Goal: Task Accomplishment & Management: Manage account settings

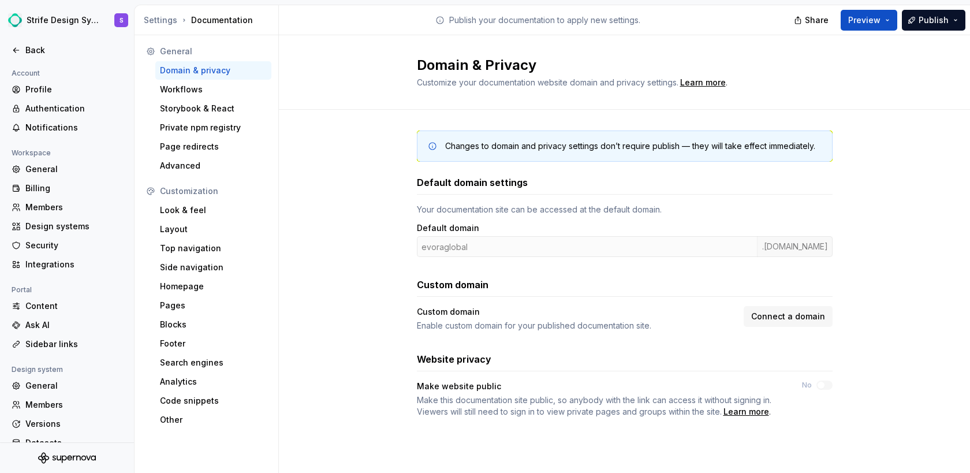
click at [887, 219] on div "Changes to domain and privacy settings don’t require publish — they will take e…" at bounding box center [624, 286] width 691 height 352
click at [823, 380] on button "No" at bounding box center [824, 384] width 16 height 9
click at [822, 388] on icon "button" at bounding box center [820, 385] width 9 height 7
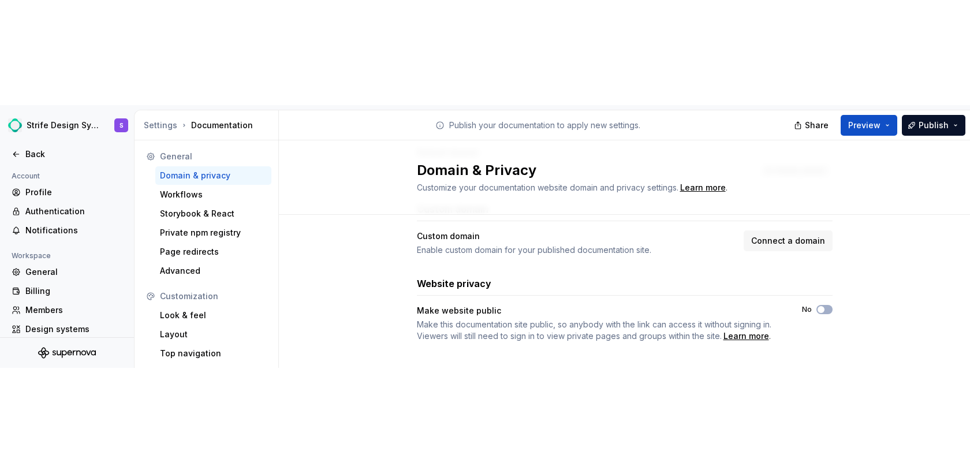
scroll to position [193, 0]
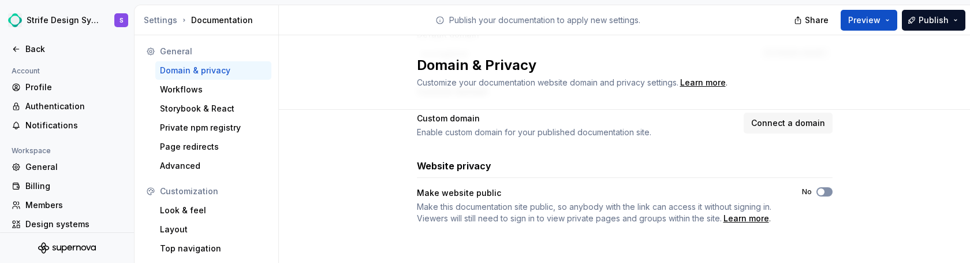
click at [824, 193] on button "No" at bounding box center [824, 191] width 16 height 9
click at [824, 195] on button "No" at bounding box center [824, 191] width 16 height 9
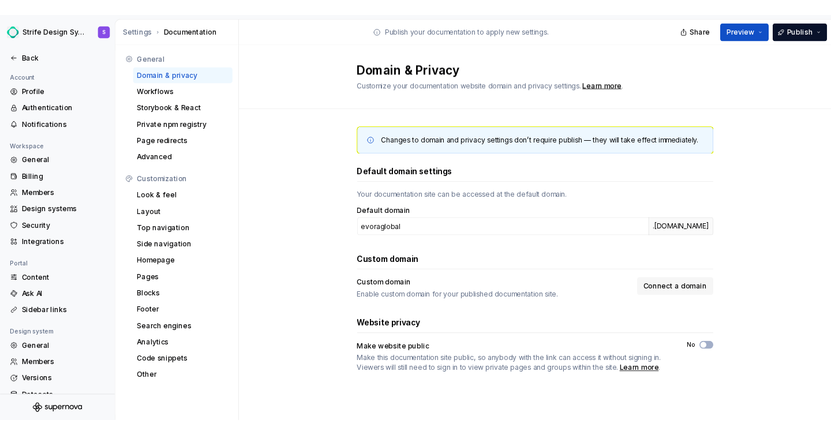
scroll to position [0, 0]
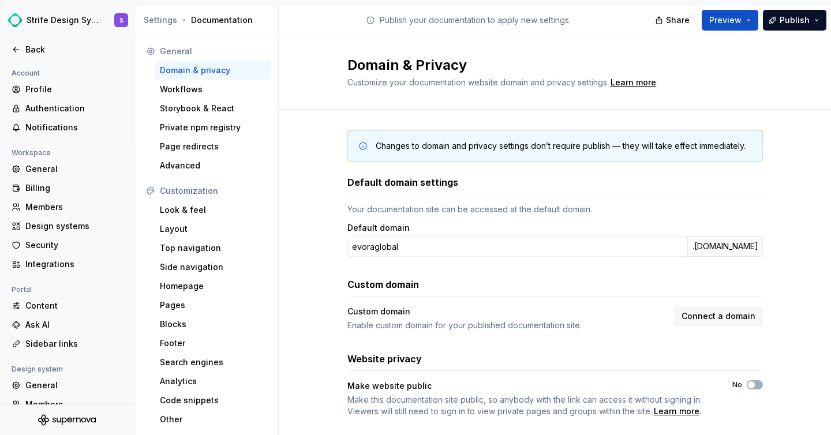
type button "on"
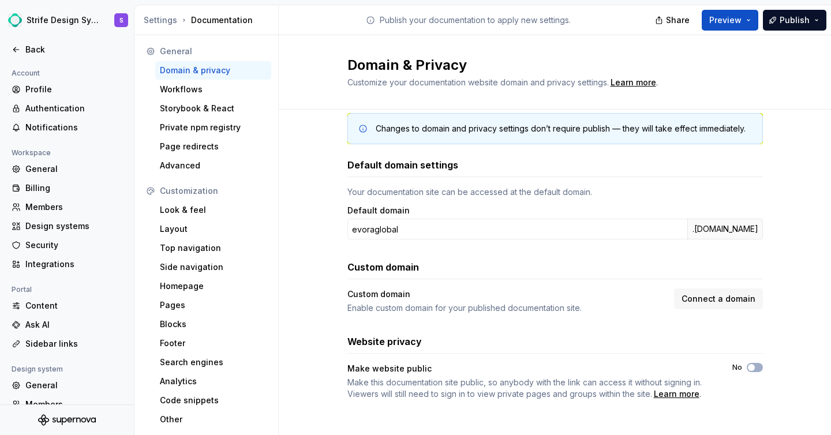
scroll to position [17, 0]
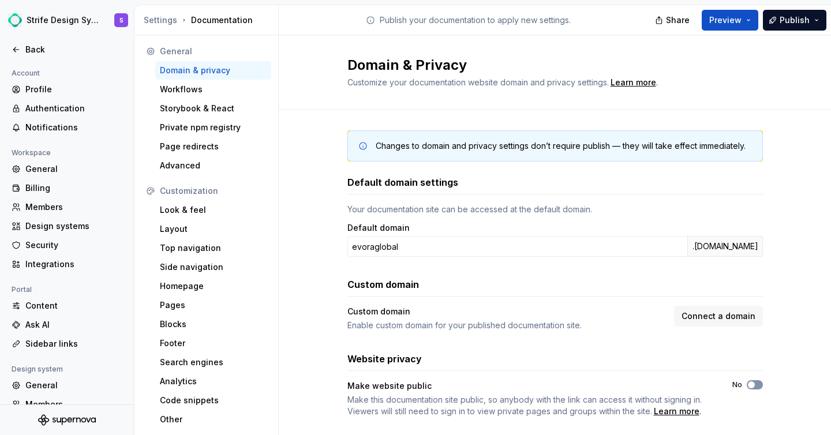
click at [751, 382] on icon "button" at bounding box center [751, 385] width 9 height 7
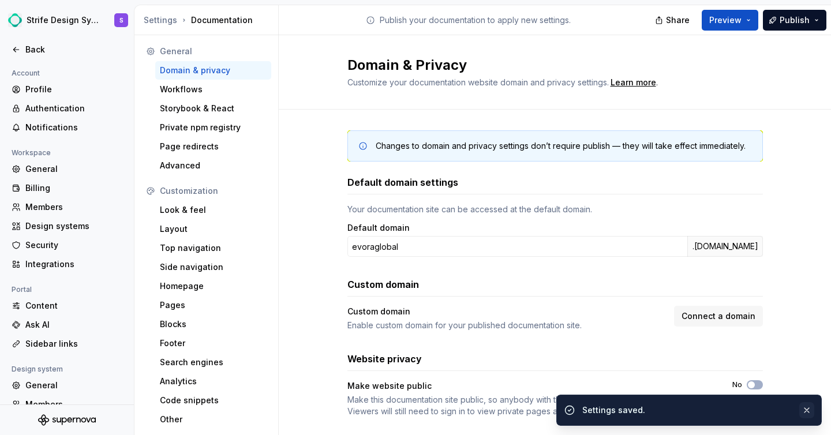
click at [812, 408] on button "button" at bounding box center [807, 410] width 15 height 16
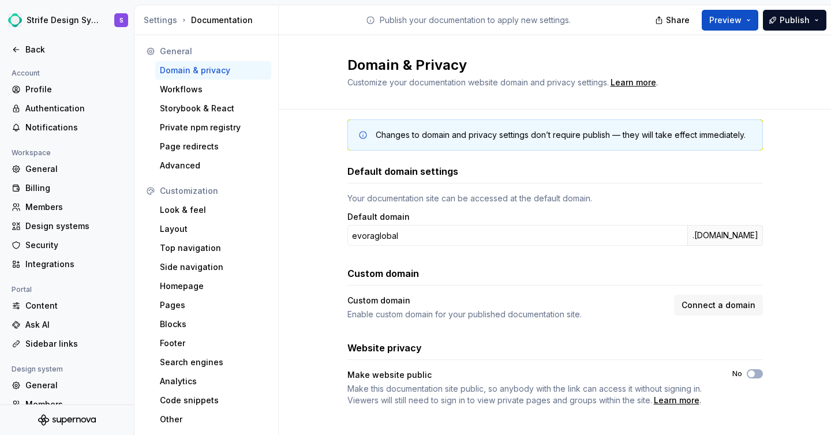
scroll to position [21, 0]
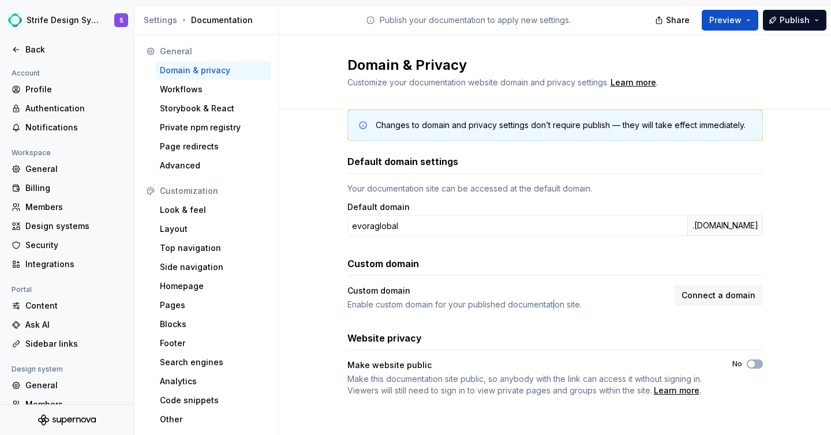
click at [548, 300] on div "Enable custom domain for your published documentation site." at bounding box center [508, 305] width 320 height 12
click at [626, 302] on div "Enable custom domain for your published documentation site." at bounding box center [508, 305] width 320 height 12
click at [748, 367] on span "button" at bounding box center [751, 364] width 7 height 7
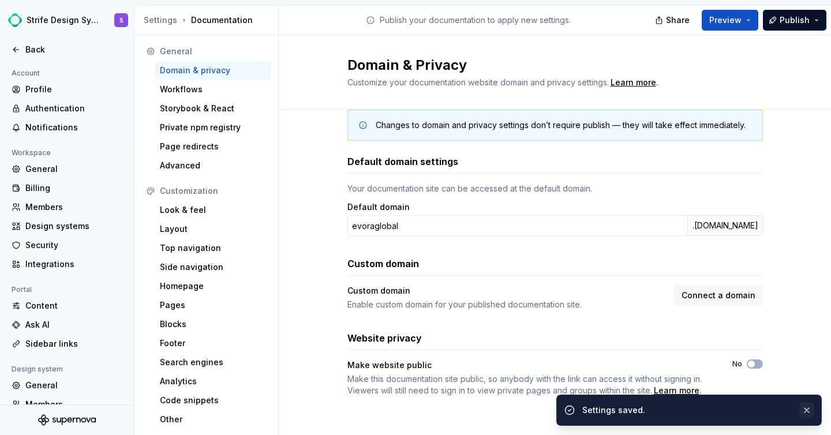
click at [805, 411] on button "button" at bounding box center [807, 410] width 15 height 16
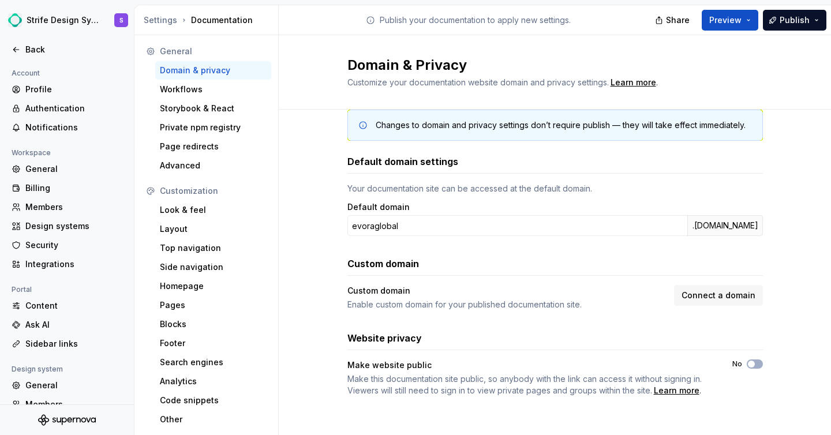
click at [621, 324] on div "Default domain settings Your documentation site can be accessed at the default …" at bounding box center [556, 276] width 416 height 242
click at [722, 295] on span "Connect a domain" at bounding box center [719, 296] width 74 height 12
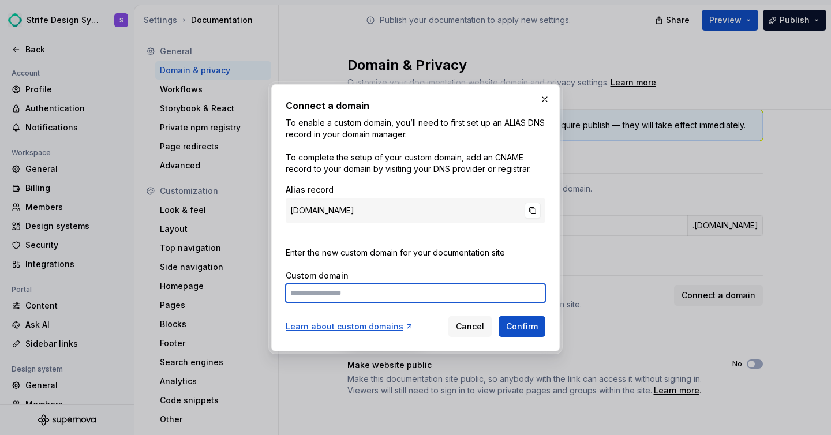
click at [353, 294] on input at bounding box center [416, 293] width 260 height 18
type input "*"
click at [378, 296] on input "*" at bounding box center [416, 293] width 260 height 18
type input "**********"
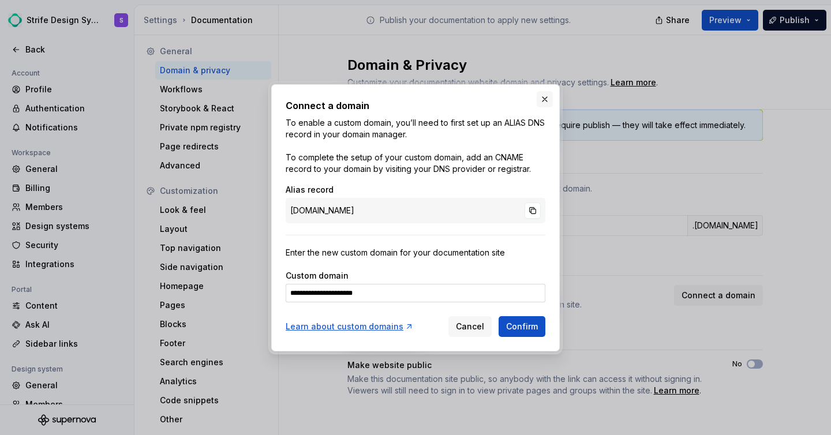
click at [544, 102] on button "button" at bounding box center [545, 99] width 16 height 16
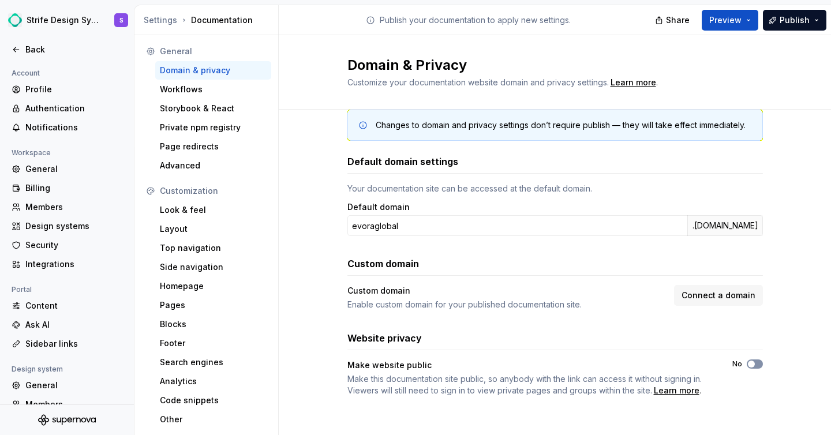
click at [748, 364] on span "button" at bounding box center [751, 364] width 7 height 7
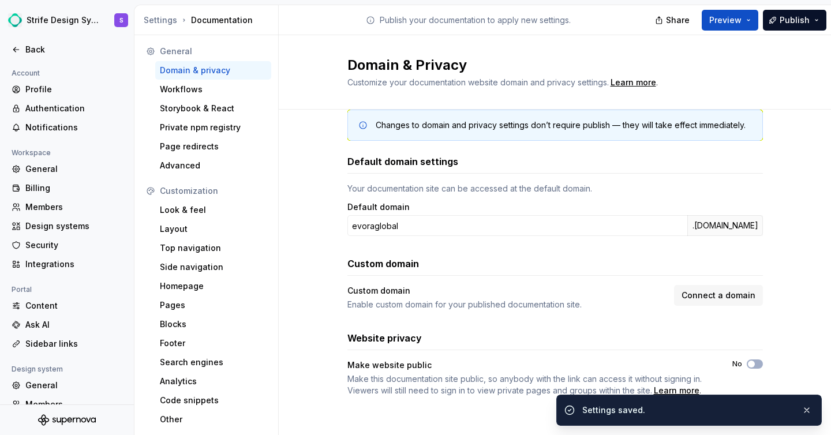
click at [783, 296] on div "Changes to domain and privacy settings don’t require publish — they will take e…" at bounding box center [555, 265] width 552 height 352
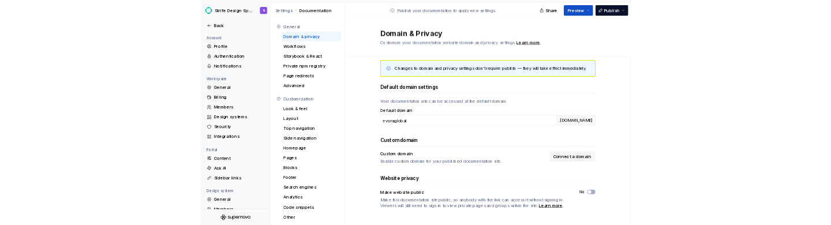
scroll to position [21, 0]
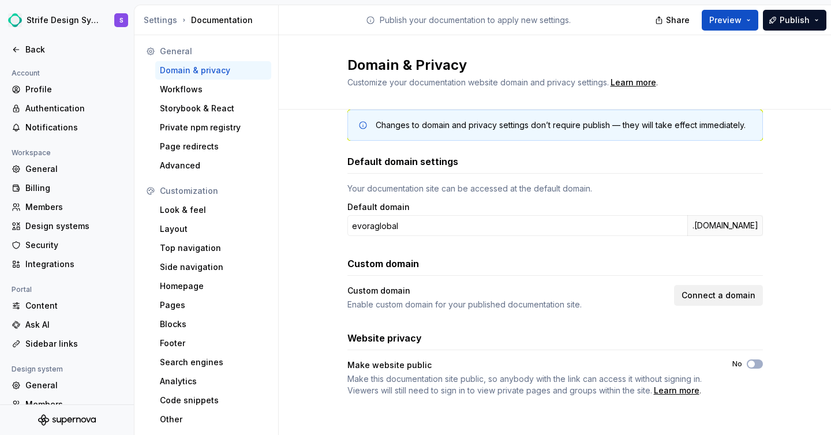
click at [716, 295] on span "Connect a domain" at bounding box center [719, 296] width 74 height 12
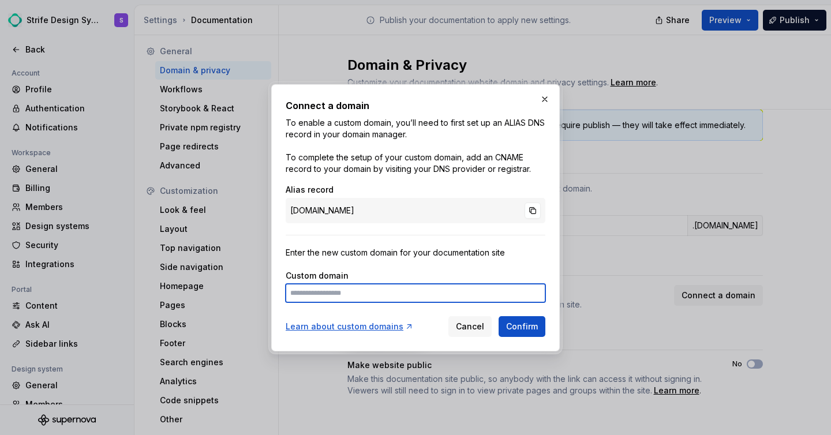
click at [365, 297] on input at bounding box center [416, 293] width 260 height 18
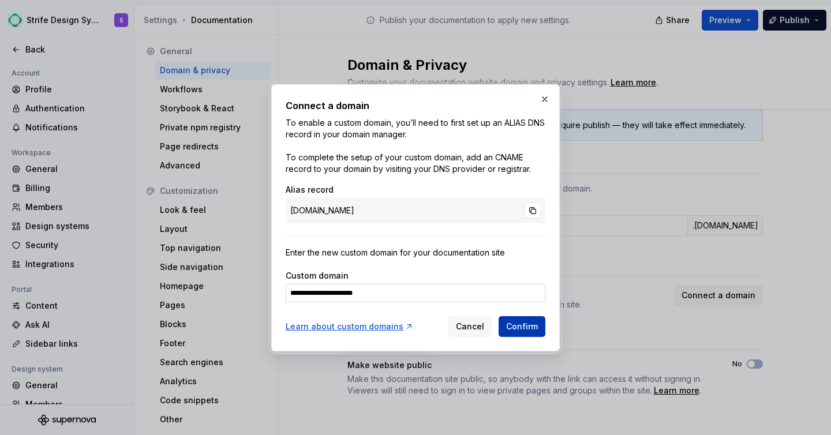
click at [506, 335] on button "Confirm" at bounding box center [522, 326] width 47 height 21
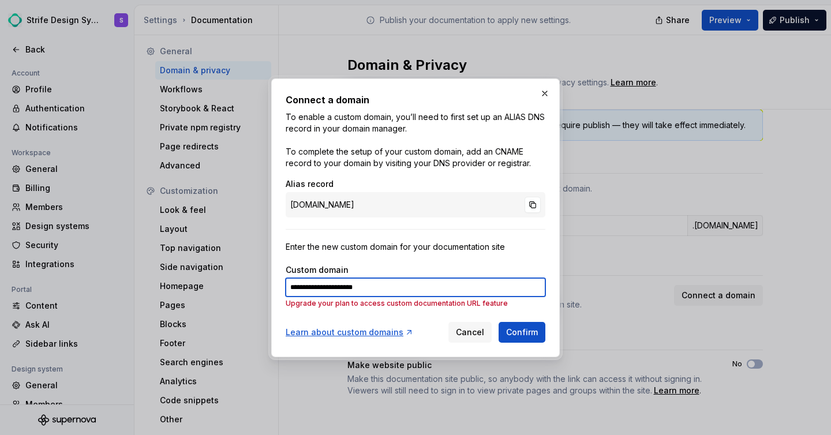
click at [411, 284] on input "**********" at bounding box center [416, 287] width 260 height 18
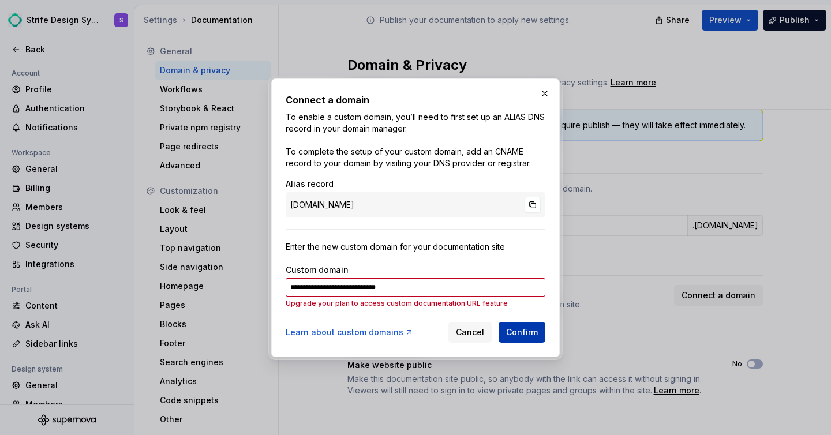
click at [525, 334] on span "Confirm" at bounding box center [522, 333] width 32 height 12
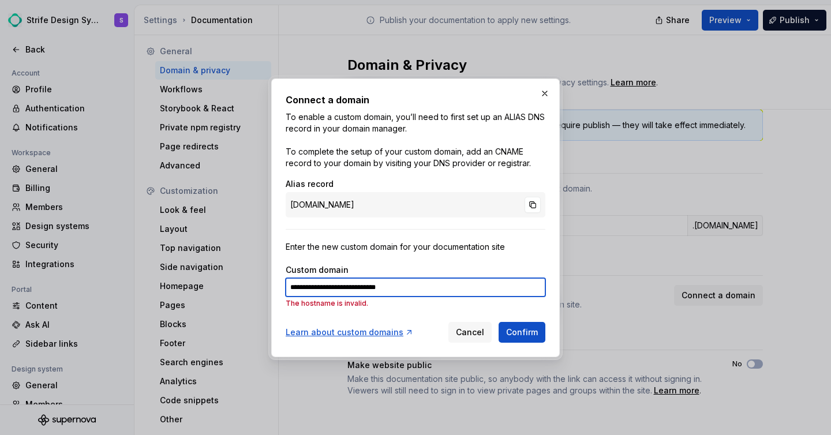
drag, startPoint x: 316, startPoint y: 287, endPoint x: 257, endPoint y: 290, distance: 59.0
click at [257, 290] on div "**********" at bounding box center [415, 217] width 831 height 435
type input "**********"
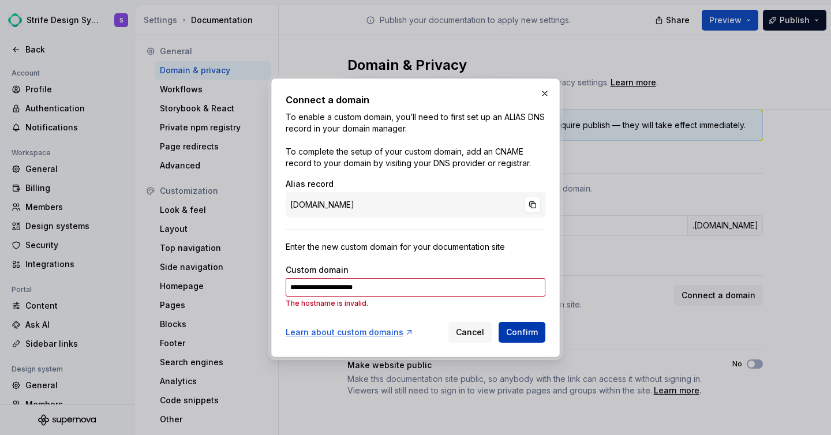
click at [533, 338] on button "Confirm" at bounding box center [522, 332] width 47 height 21
click at [372, 335] on div "Learn about custom domains" at bounding box center [350, 333] width 128 height 12
click at [540, 92] on button "button" at bounding box center [545, 93] width 16 height 16
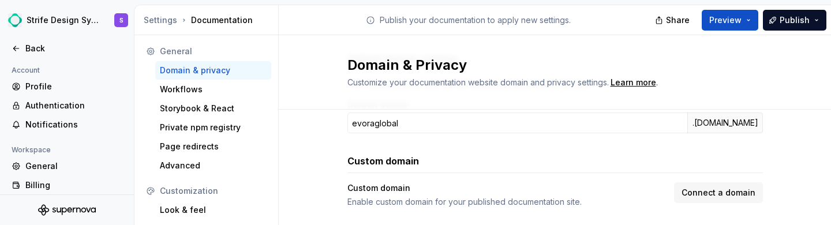
scroll to position [124, 0]
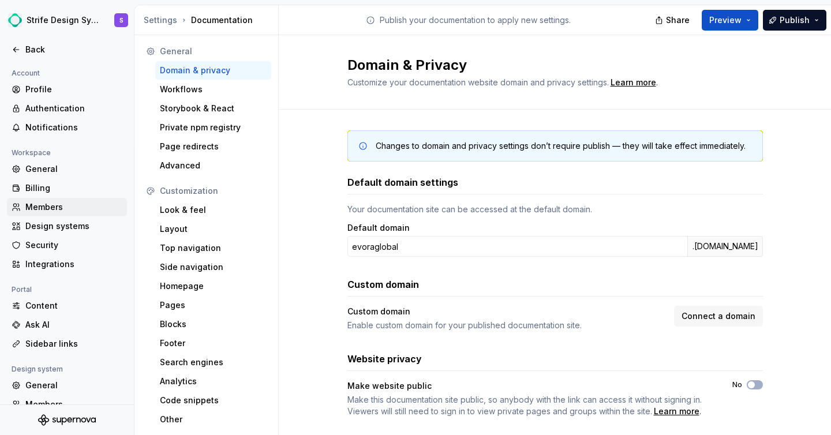
scroll to position [2, 0]
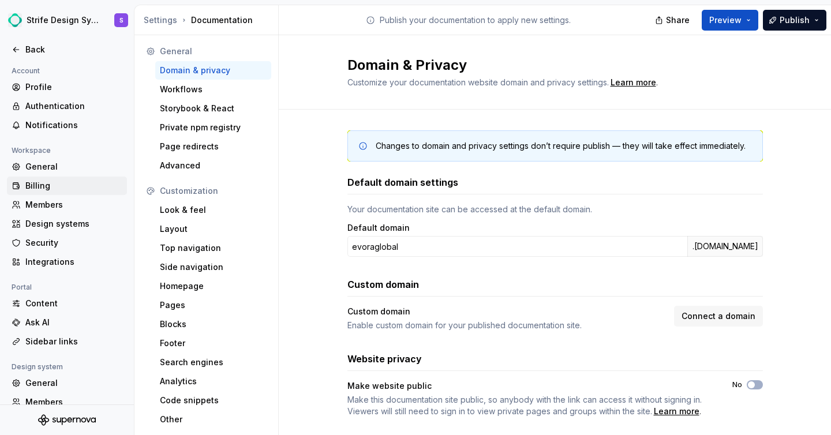
click at [59, 186] on div "Billing" at bounding box center [73, 186] width 97 height 12
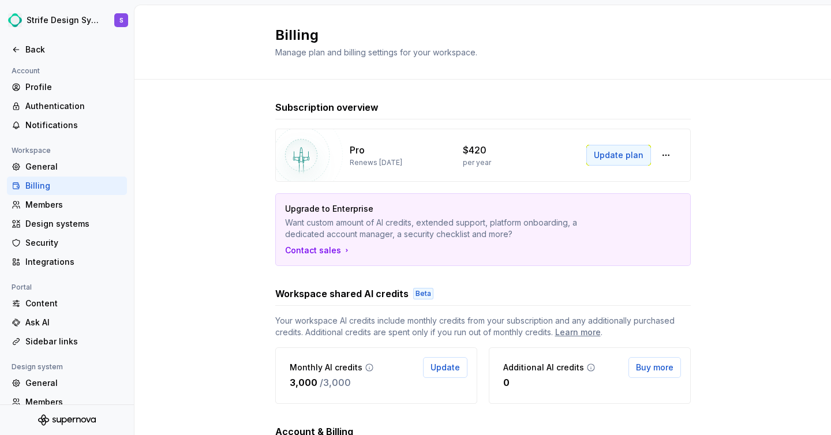
click at [610, 155] on span "Update plan" at bounding box center [619, 156] width 50 height 12
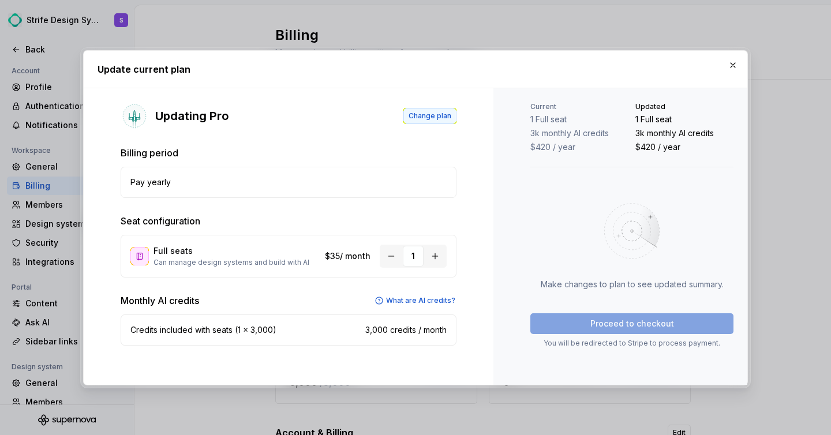
click at [429, 111] on span "Change plan" at bounding box center [430, 115] width 43 height 9
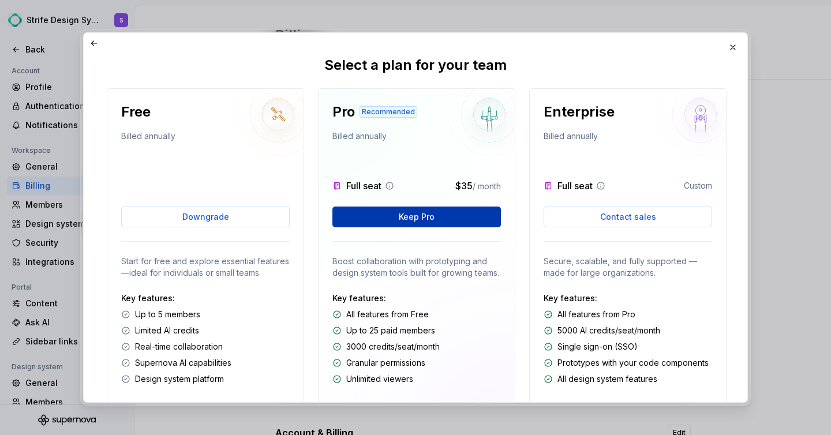
click at [420, 218] on span "Keep Pro" at bounding box center [417, 217] width 36 height 12
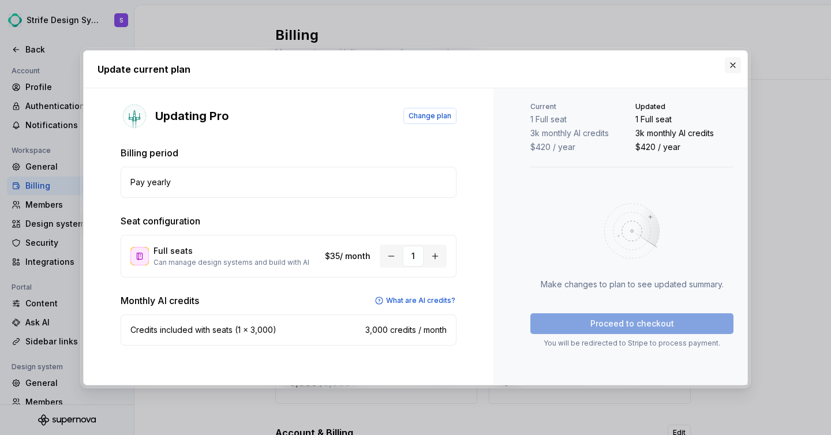
click at [733, 66] on button "button" at bounding box center [733, 65] width 16 height 16
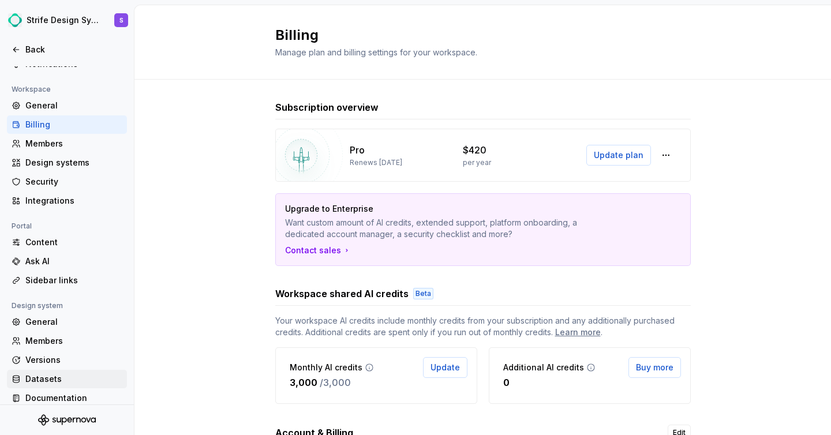
scroll to position [73, 0]
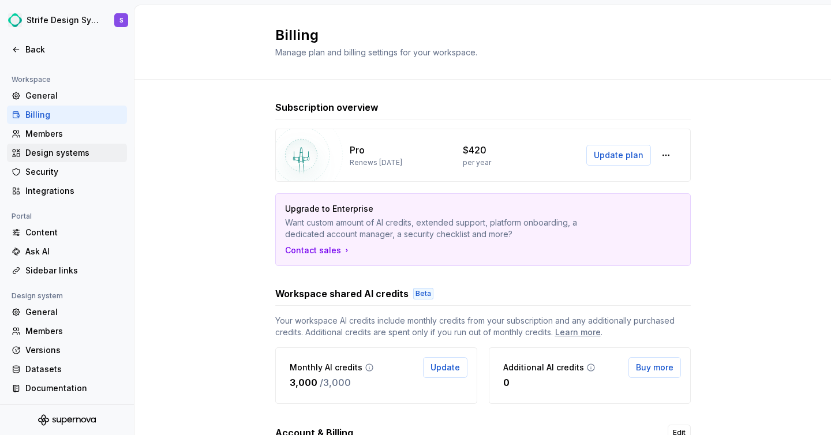
click at [62, 156] on div "Design systems" at bounding box center [73, 153] width 97 height 12
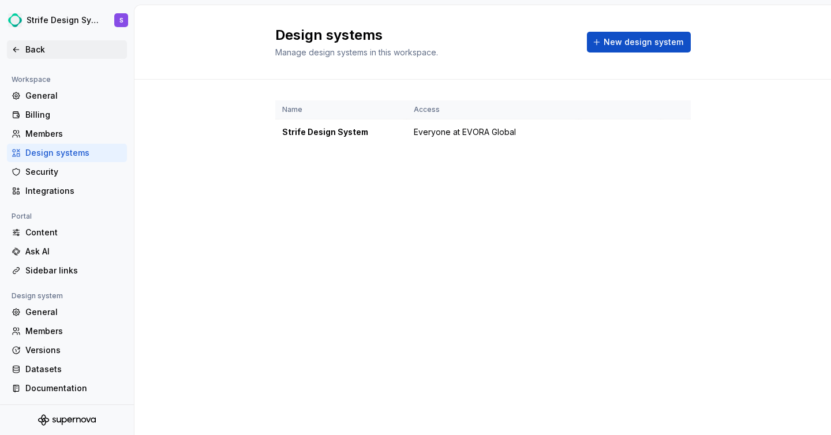
click at [62, 47] on div "Back" at bounding box center [73, 50] width 97 height 12
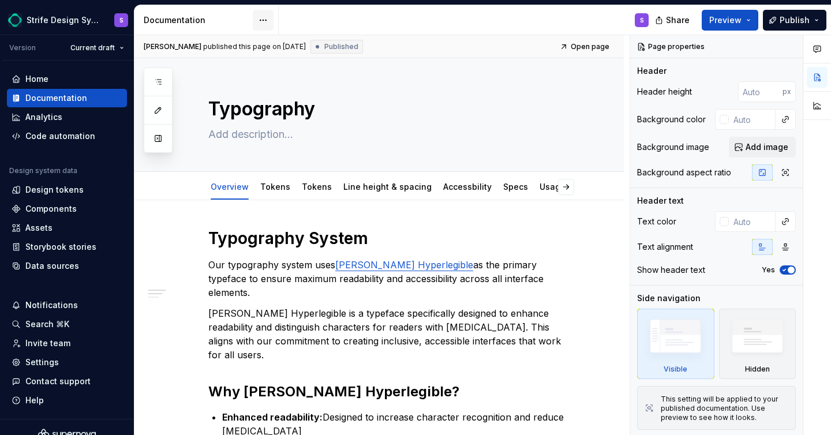
click at [257, 20] on html "Strife Design System S Version Current draft Home Documentation Analytics Code …" at bounding box center [415, 217] width 831 height 435
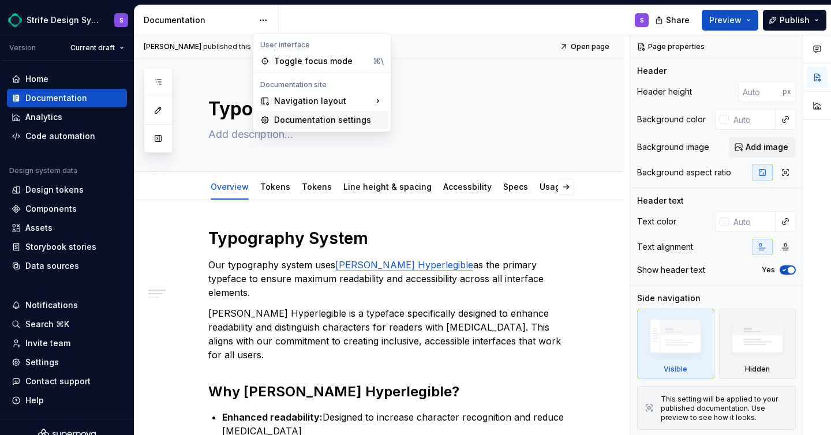
click at [317, 115] on div "Documentation settings" at bounding box center [329, 120] width 110 height 12
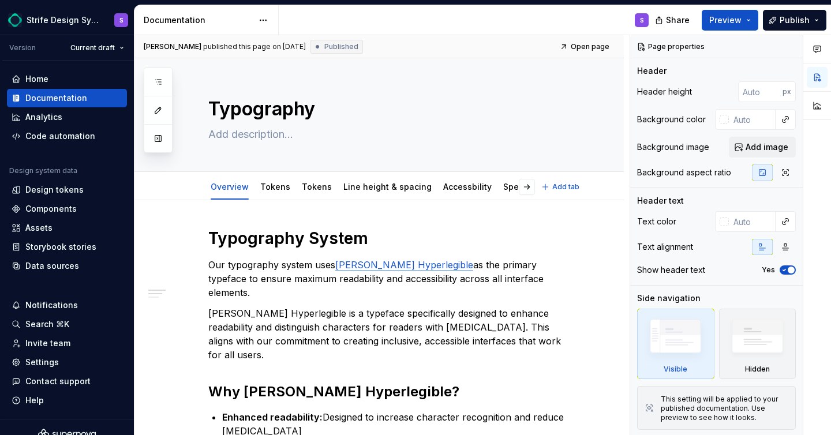
type textarea "*"
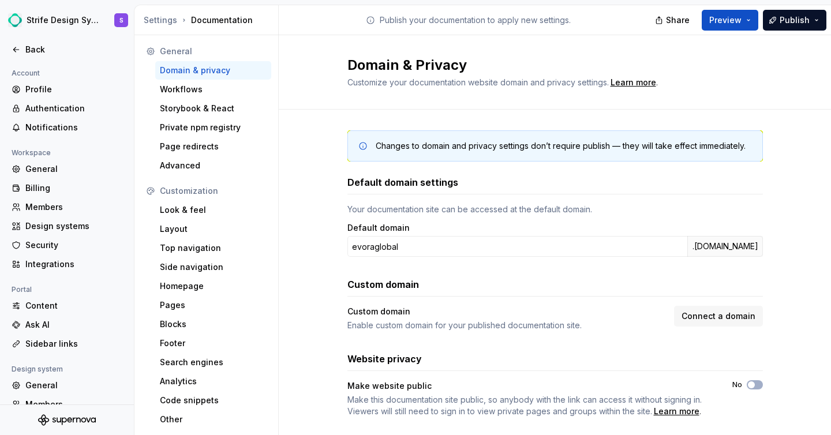
scroll to position [21, 0]
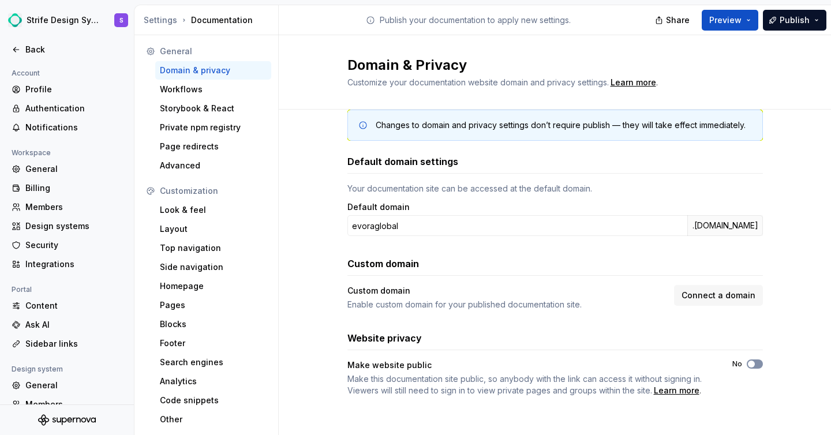
click at [751, 368] on button "No" at bounding box center [755, 364] width 16 height 9
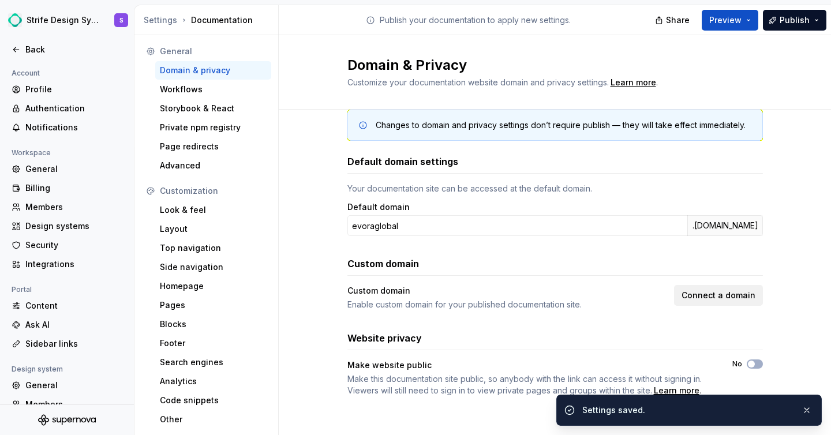
click at [737, 299] on span "Connect a domain" at bounding box center [719, 296] width 74 height 12
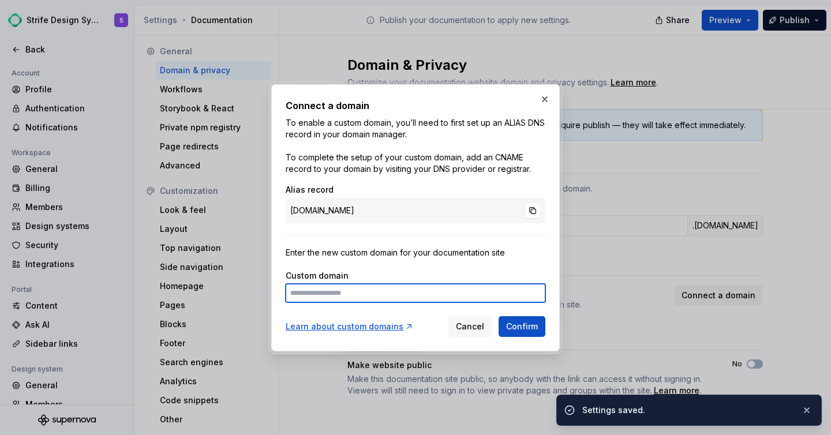
click at [464, 301] on input at bounding box center [416, 293] width 260 height 18
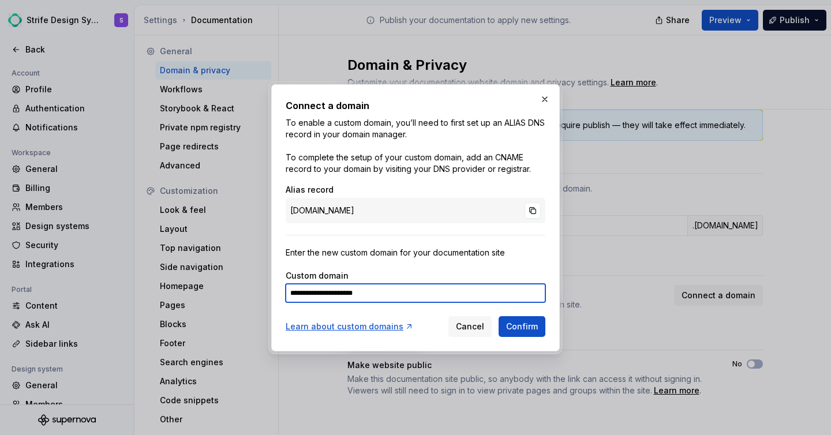
type input "**********"
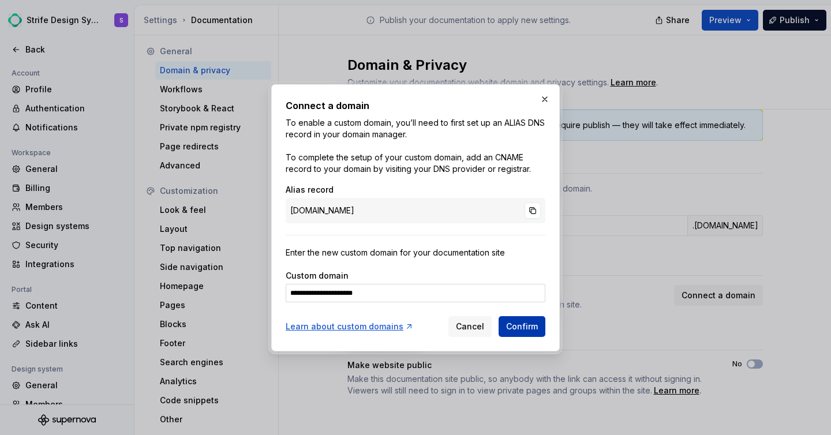
click at [526, 322] on span "Confirm" at bounding box center [522, 327] width 32 height 12
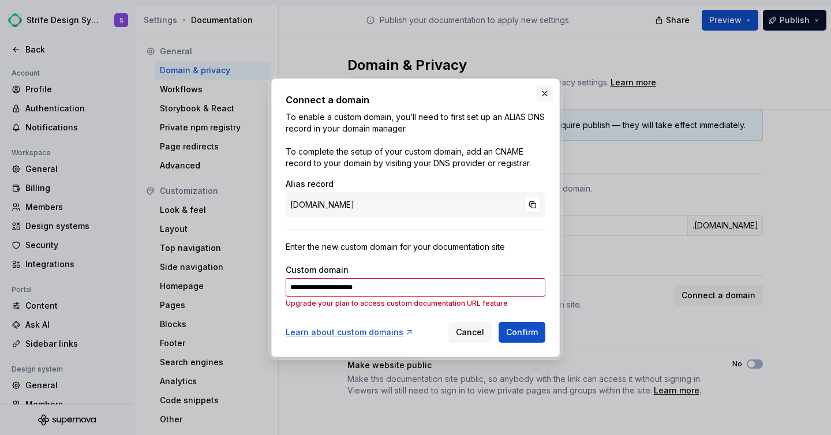
click at [549, 92] on button "button" at bounding box center [545, 93] width 16 height 16
